Goal: Information Seeking & Learning: Learn about a topic

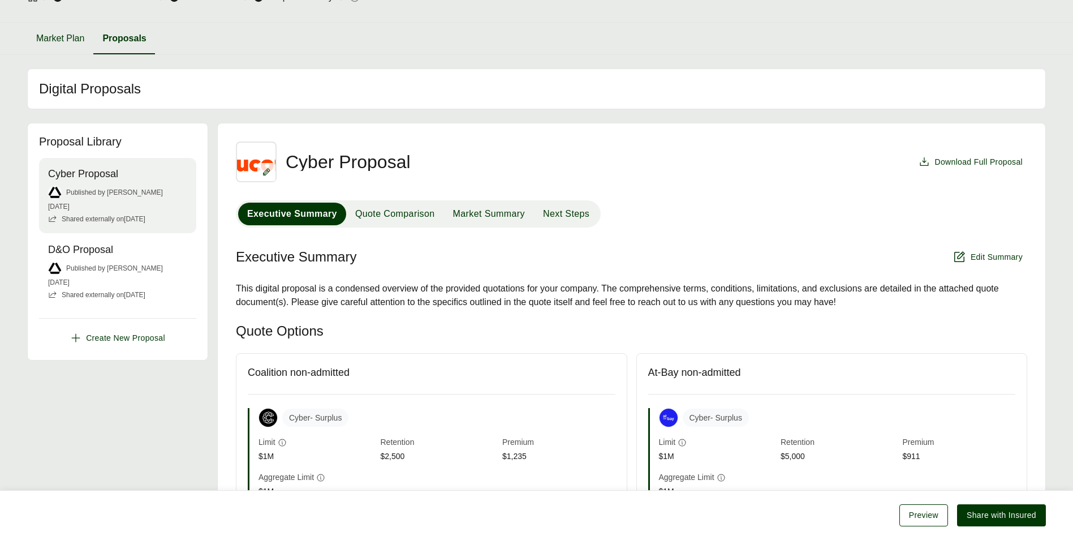
scroll to position [113, 0]
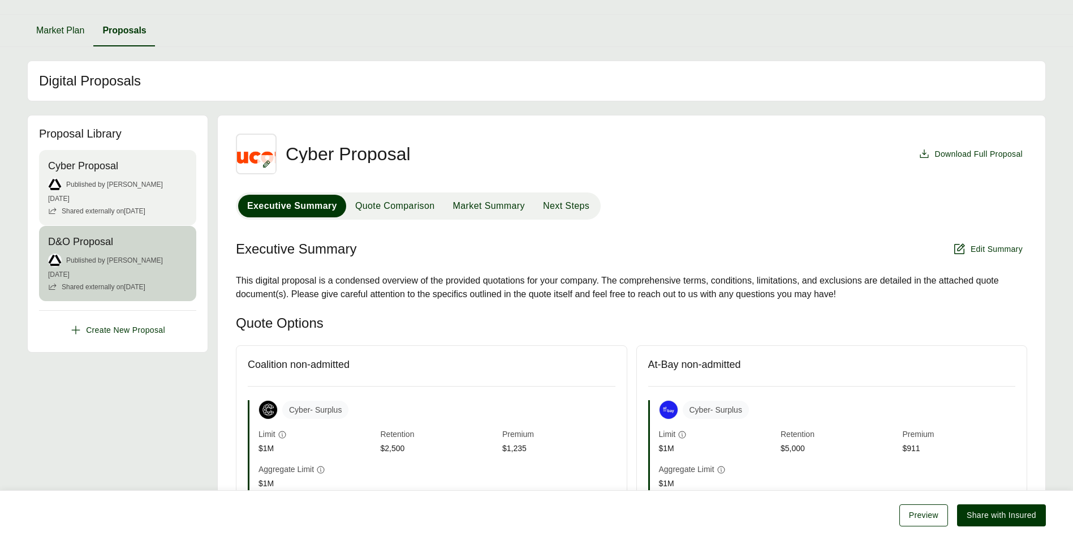
click at [109, 263] on span "Published by [PERSON_NAME]" at bounding box center [114, 260] width 97 height 10
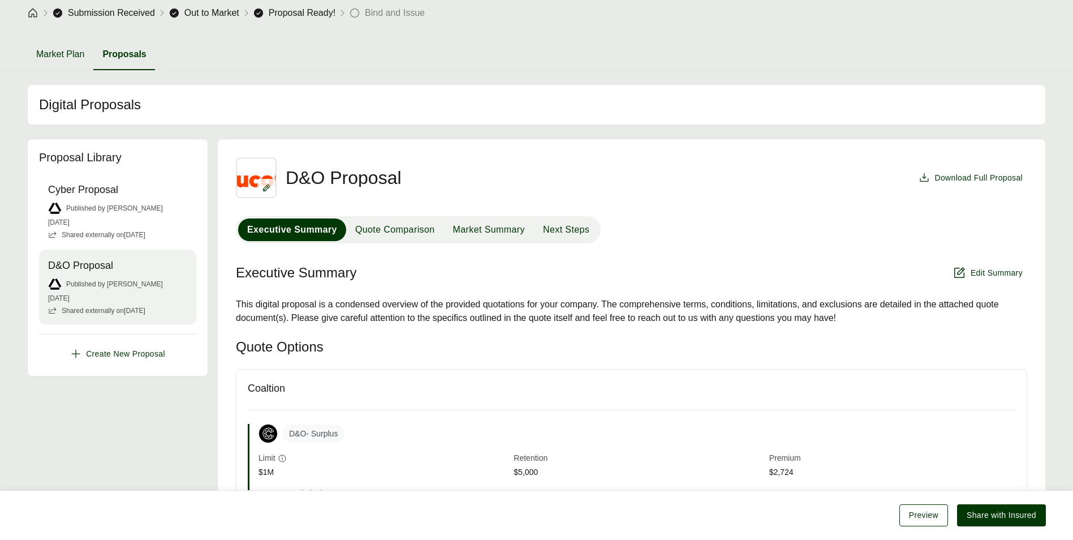
scroll to position [89, 0]
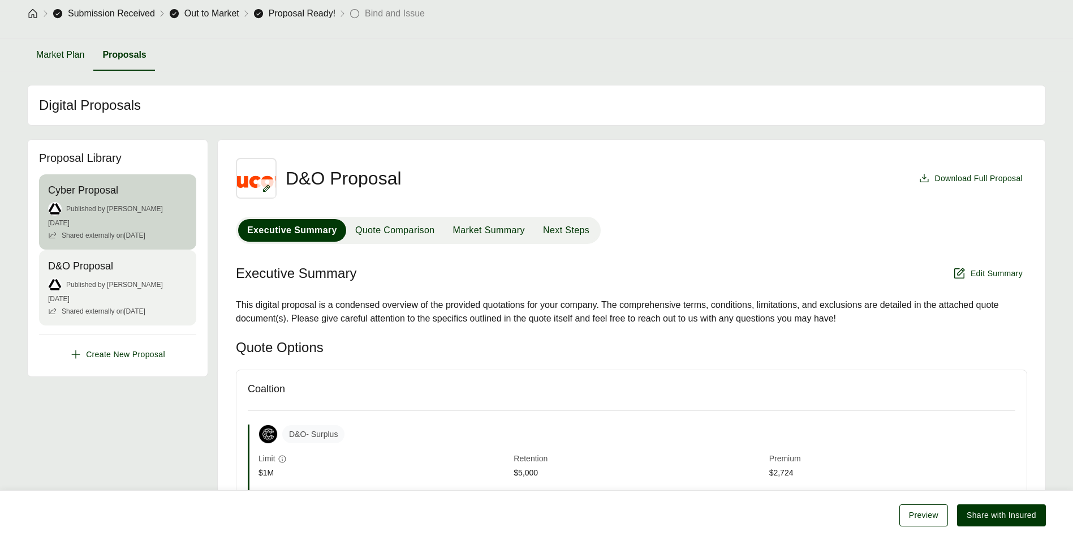
click at [117, 206] on span "Published by [PERSON_NAME]" at bounding box center [114, 209] width 97 height 10
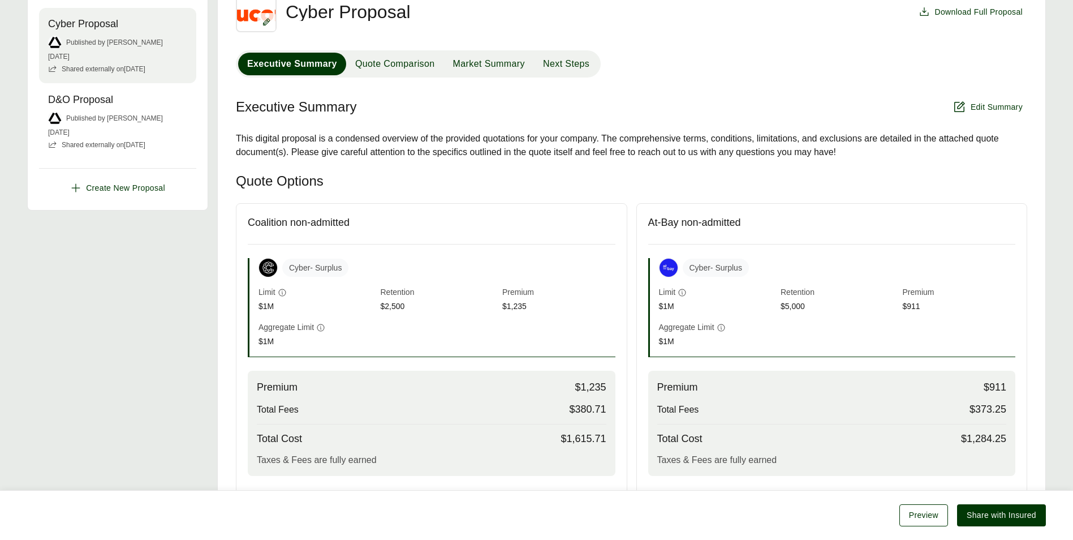
scroll to position [32, 0]
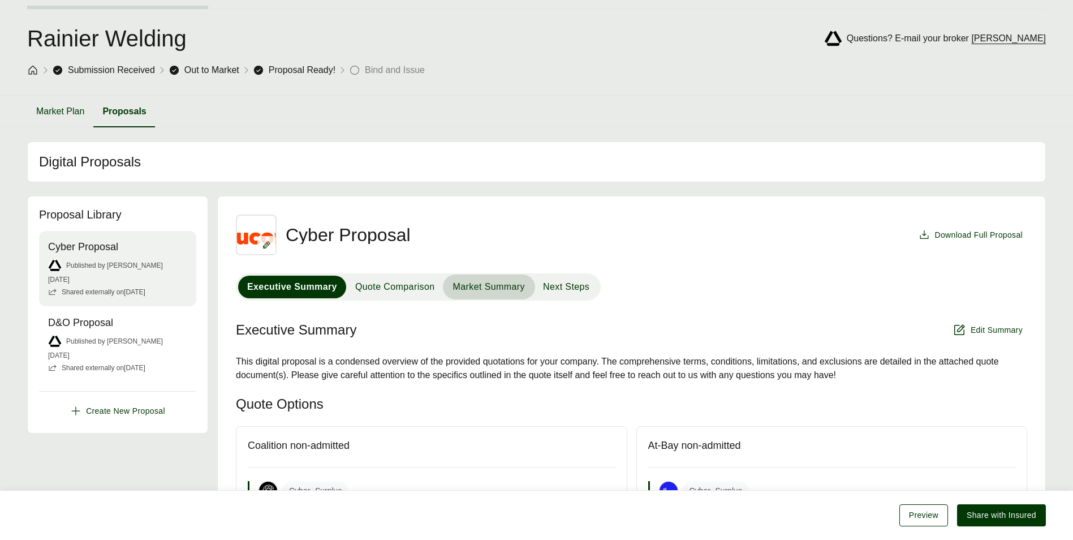
click at [483, 285] on span "Market Summary" at bounding box center [489, 287] width 72 height 14
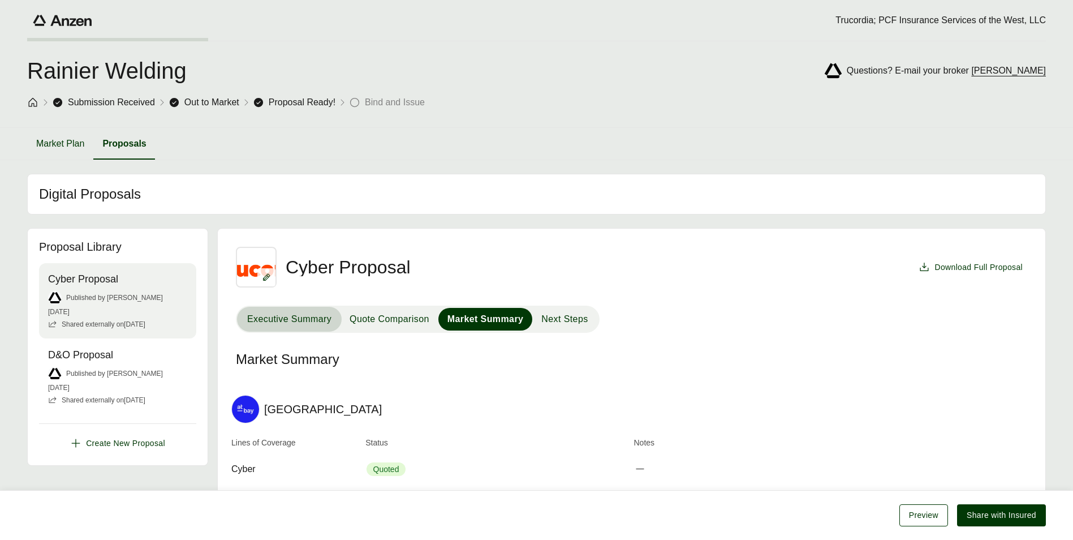
click at [303, 317] on span "Executive Summary" at bounding box center [289, 319] width 84 height 14
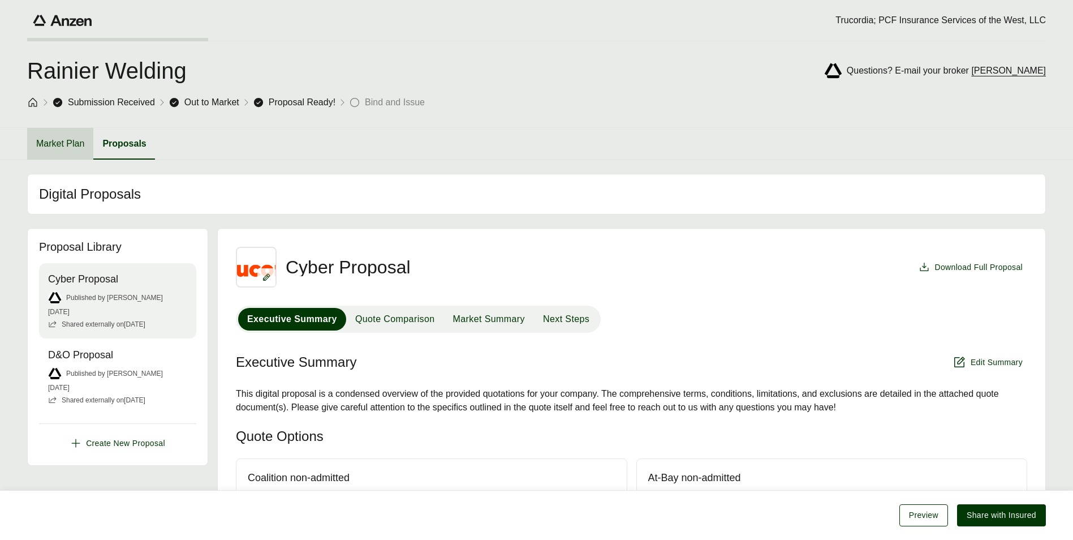
click at [76, 141] on button "Market Plan" at bounding box center [60, 144] width 66 height 32
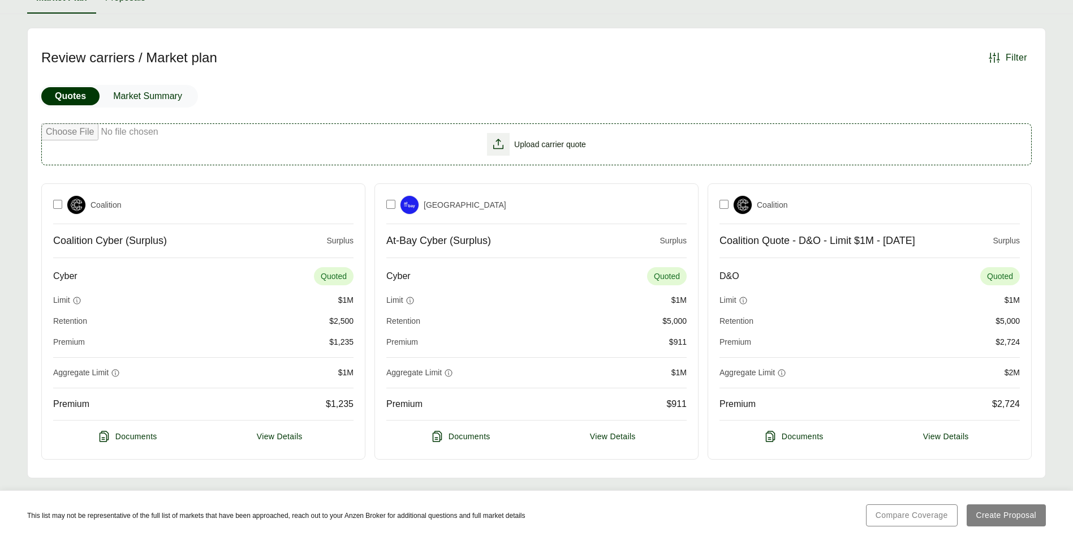
scroll to position [148, 0]
